Goal: Task Accomplishment & Management: Complete application form

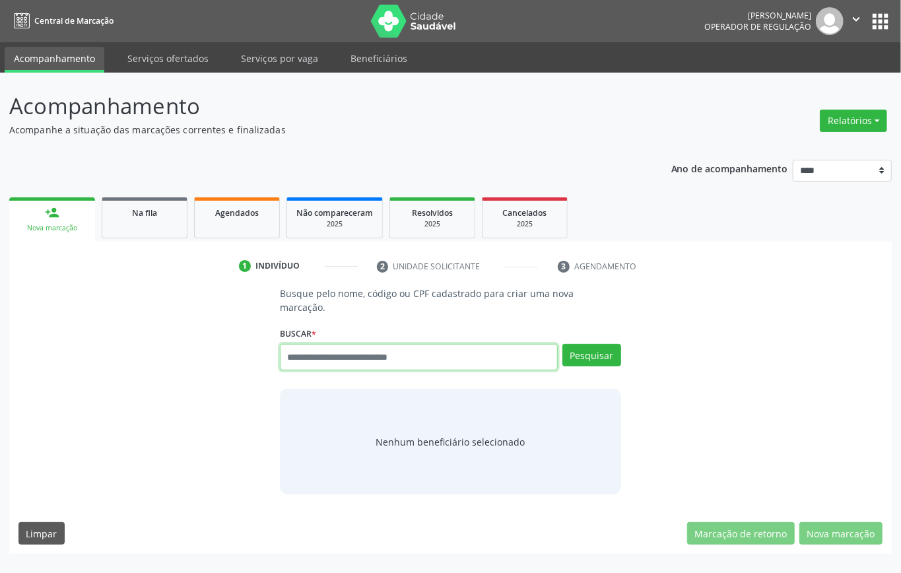
click at [390, 362] on input "text" at bounding box center [419, 357] width 278 height 26
type input "***"
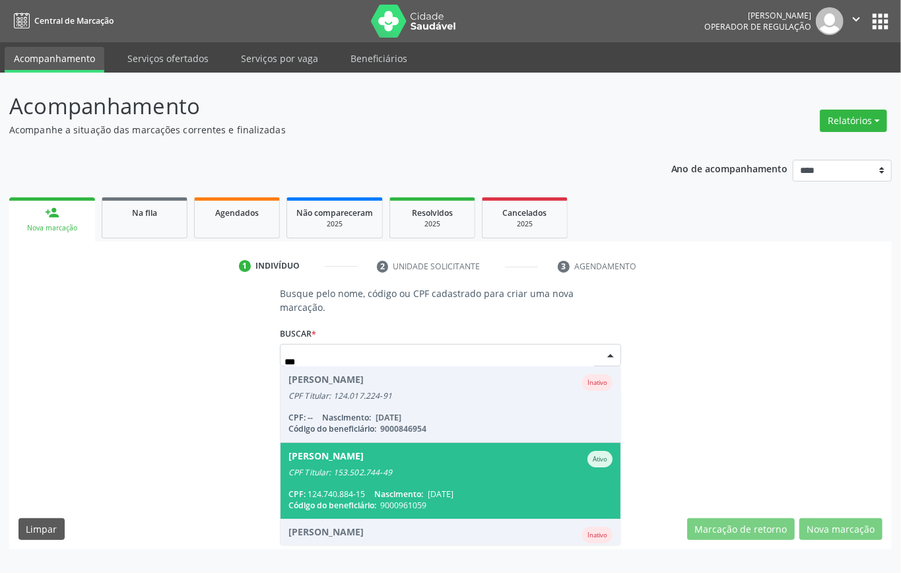
click at [442, 476] on div "CPF Titular: 153.502.744-49" at bounding box center [451, 472] width 324 height 11
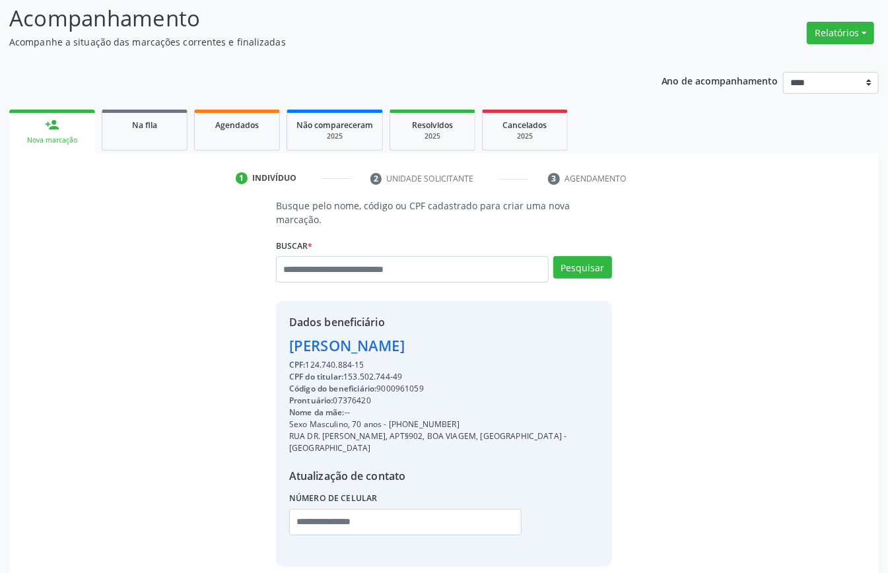
scroll to position [139, 0]
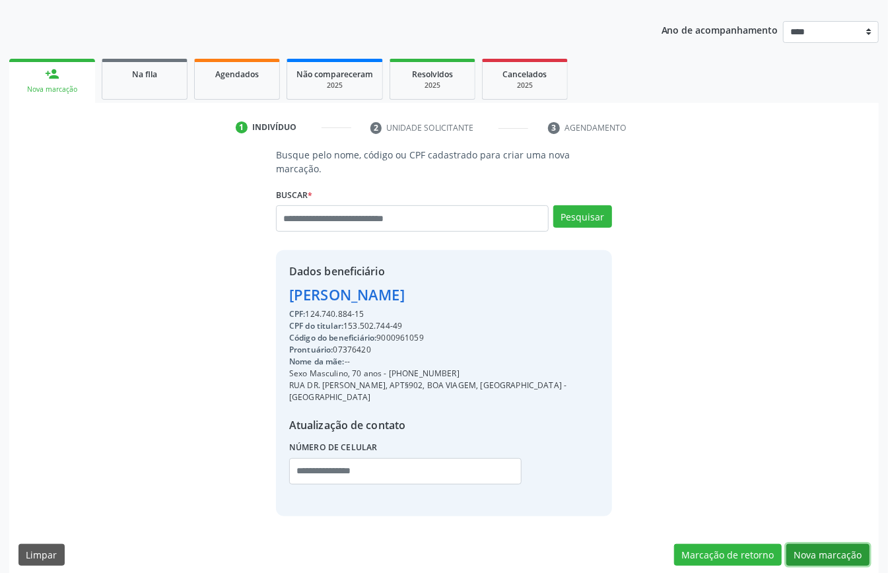
click at [814, 547] on button "Nova marcação" at bounding box center [827, 555] width 83 height 22
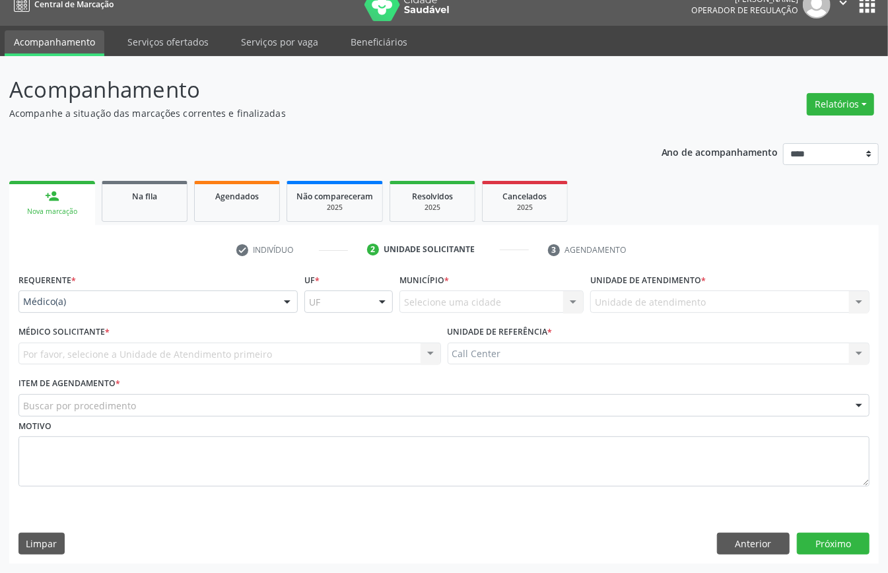
drag, startPoint x: 107, startPoint y: 291, endPoint x: 99, endPoint y: 313, distance: 23.8
click at [100, 310] on div "Médico(a) Médico(a) Enfermeiro(a) Paciente Nenhum resultado encontrado para: " …" at bounding box center [157, 302] width 279 height 22
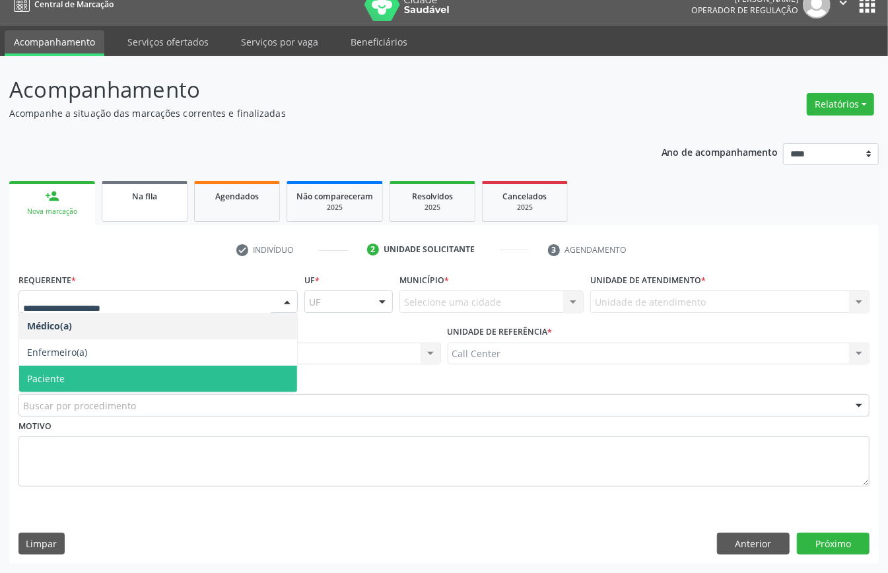
drag, startPoint x: 98, startPoint y: 387, endPoint x: 121, endPoint y: 211, distance: 177.2
click at [96, 381] on span "Paciente" at bounding box center [158, 379] width 278 height 26
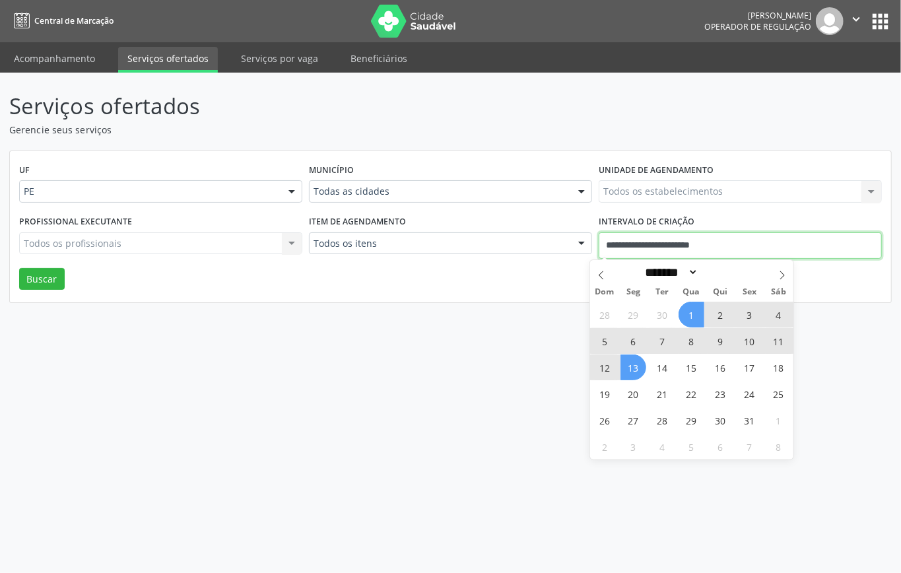
click at [708, 244] on input "**********" at bounding box center [740, 245] width 283 height 26
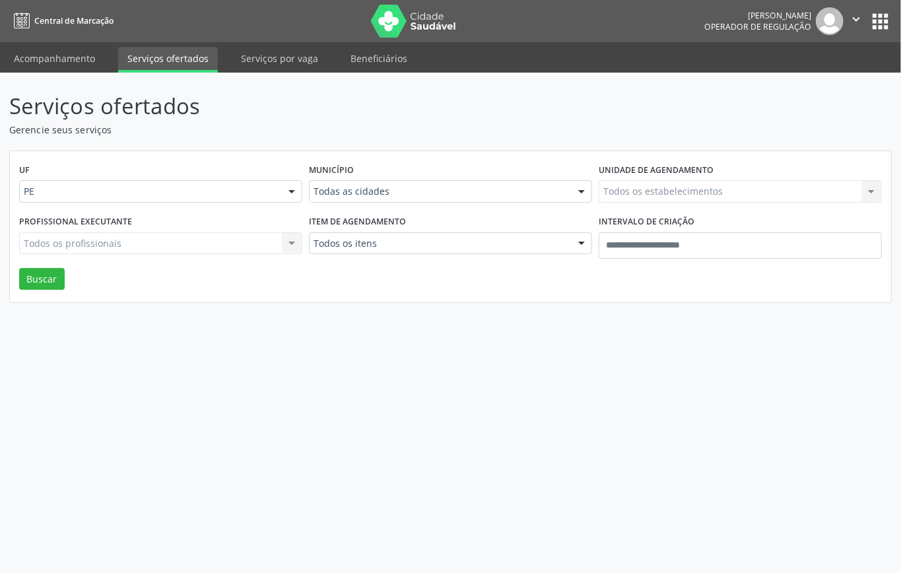
click at [394, 272] on div "UF PE PE Nenhum resultado encontrado para: " " Não há nenhuma opção para ser ex…" at bounding box center [450, 227] width 881 height 152
